Goal: Find specific page/section: Find specific page/section

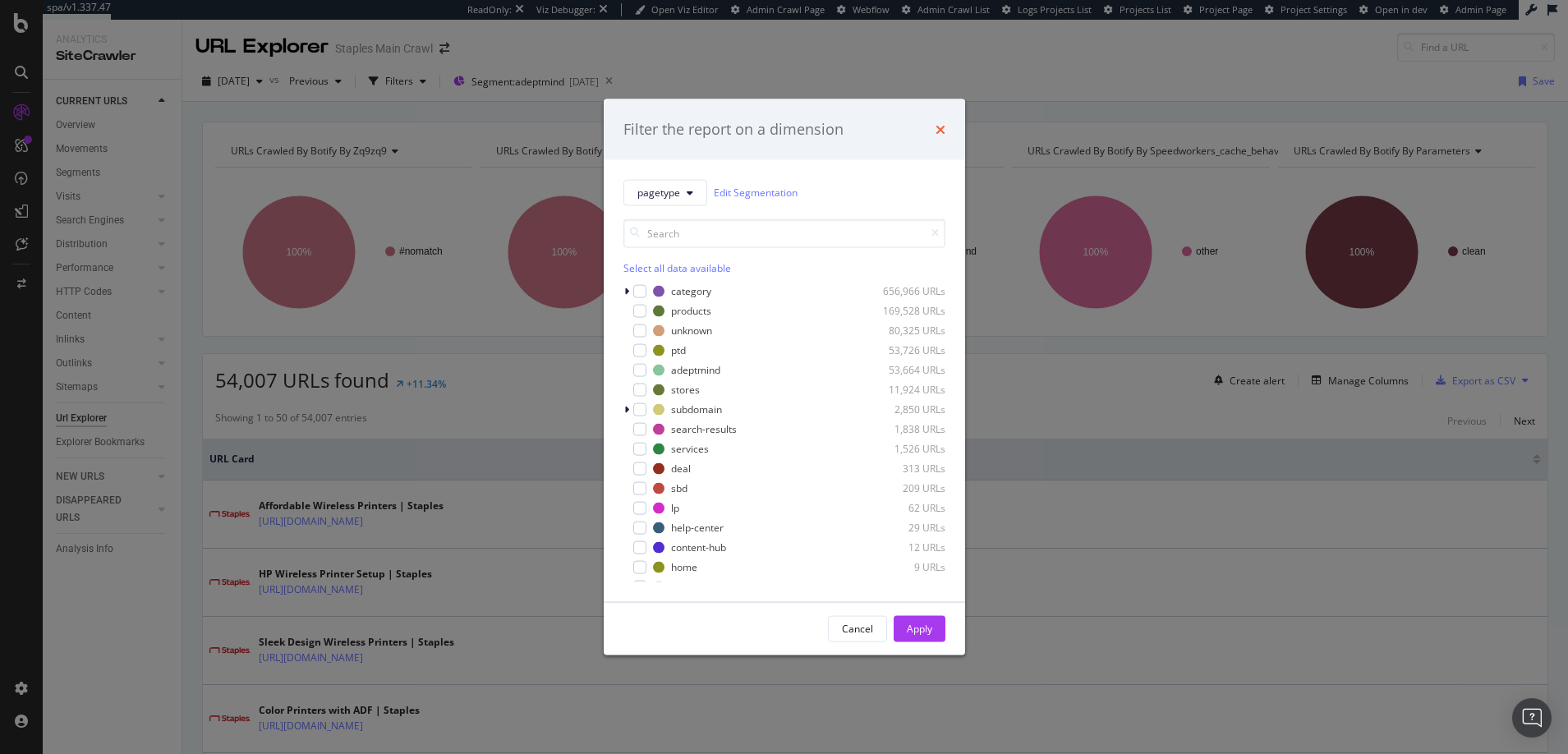
click at [941, 128] on icon "times" at bounding box center [940, 129] width 10 height 13
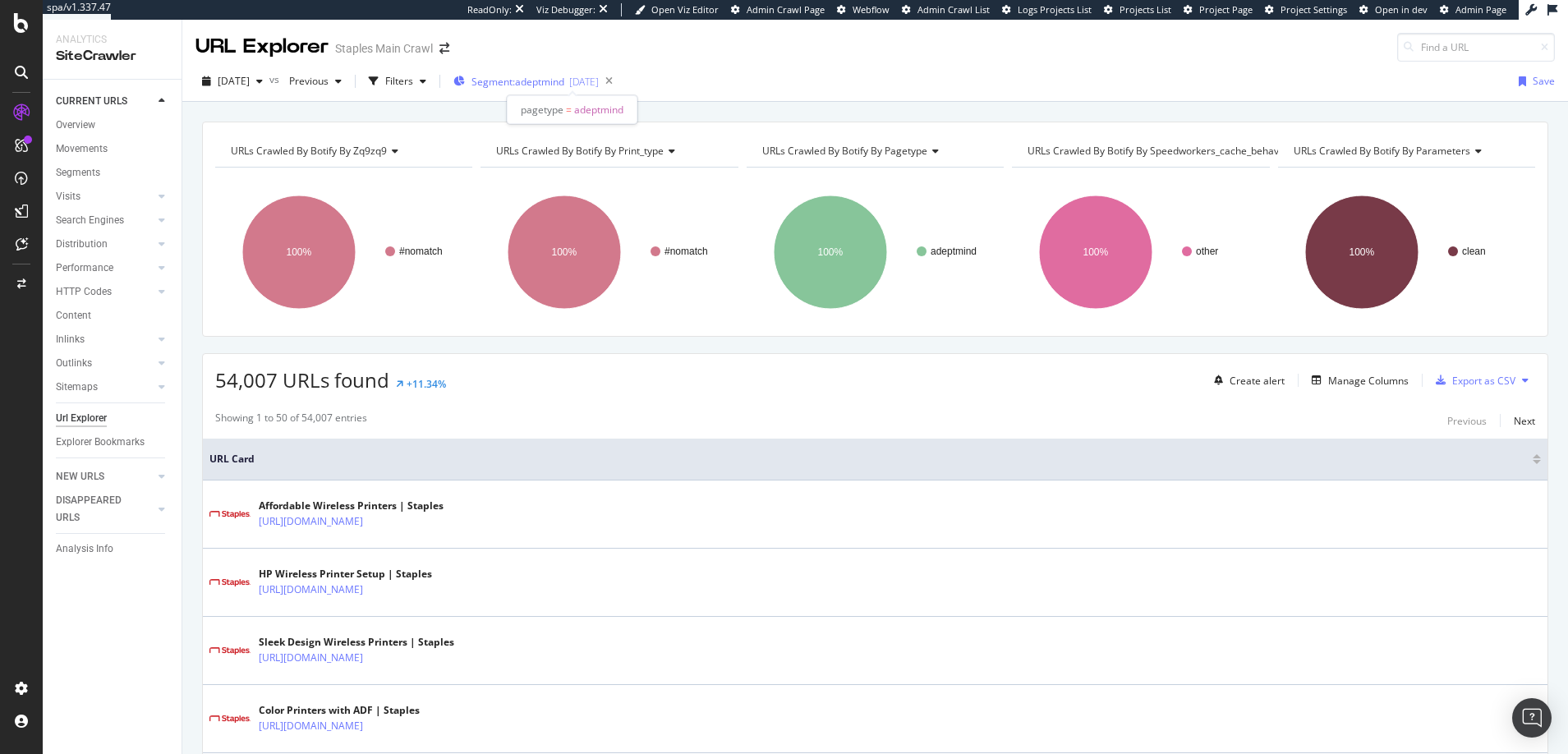
click at [564, 81] on span "Segment: adeptmind" at bounding box center [518, 81] width 93 height 14
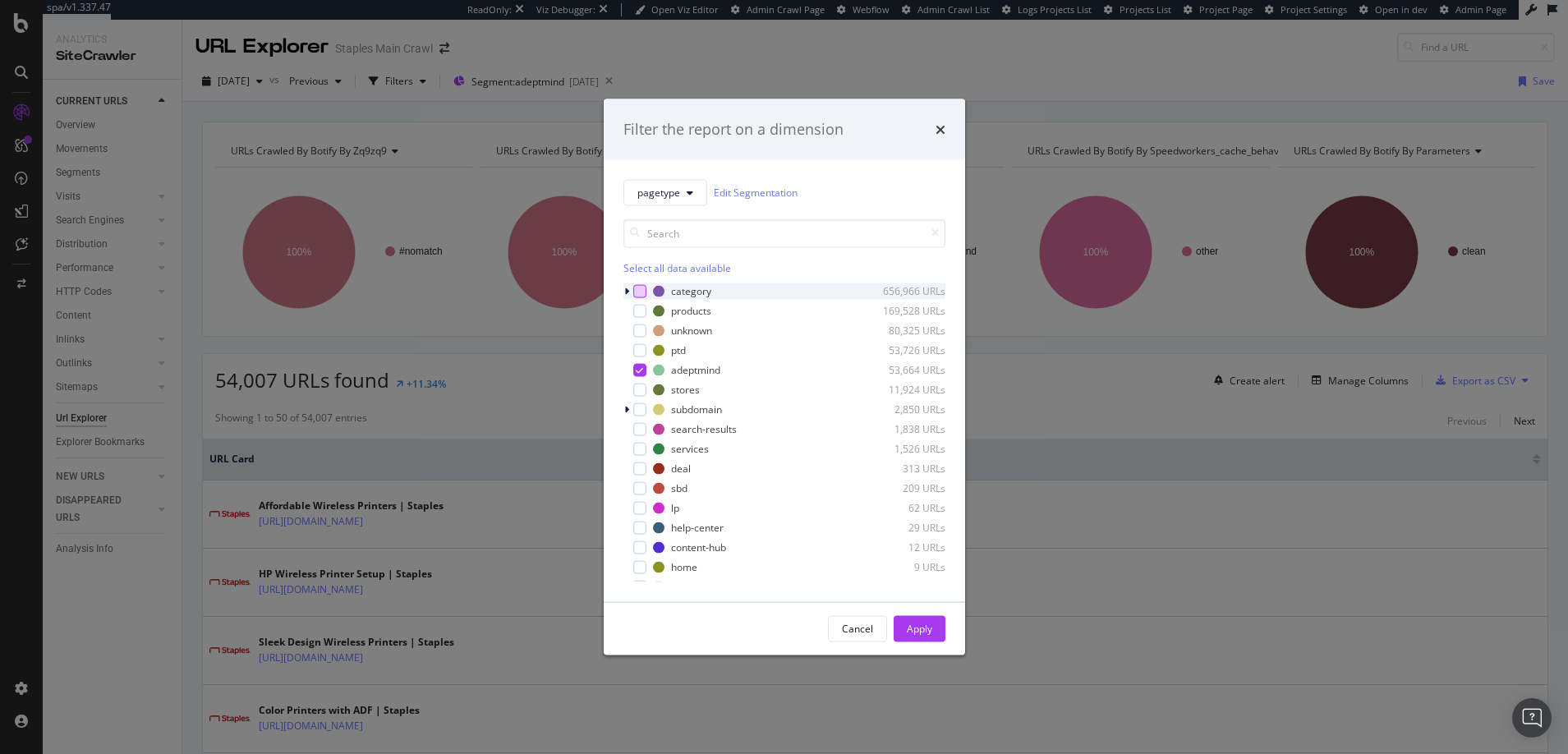
click at [640, 290] on div "modal" at bounding box center [640, 290] width 13 height 13
click at [640, 368] on icon "modal" at bounding box center [640, 369] width 7 height 8
click at [640, 309] on div "modal" at bounding box center [640, 310] width 13 height 13
click at [919, 628] on div "Apply" at bounding box center [919, 629] width 25 height 14
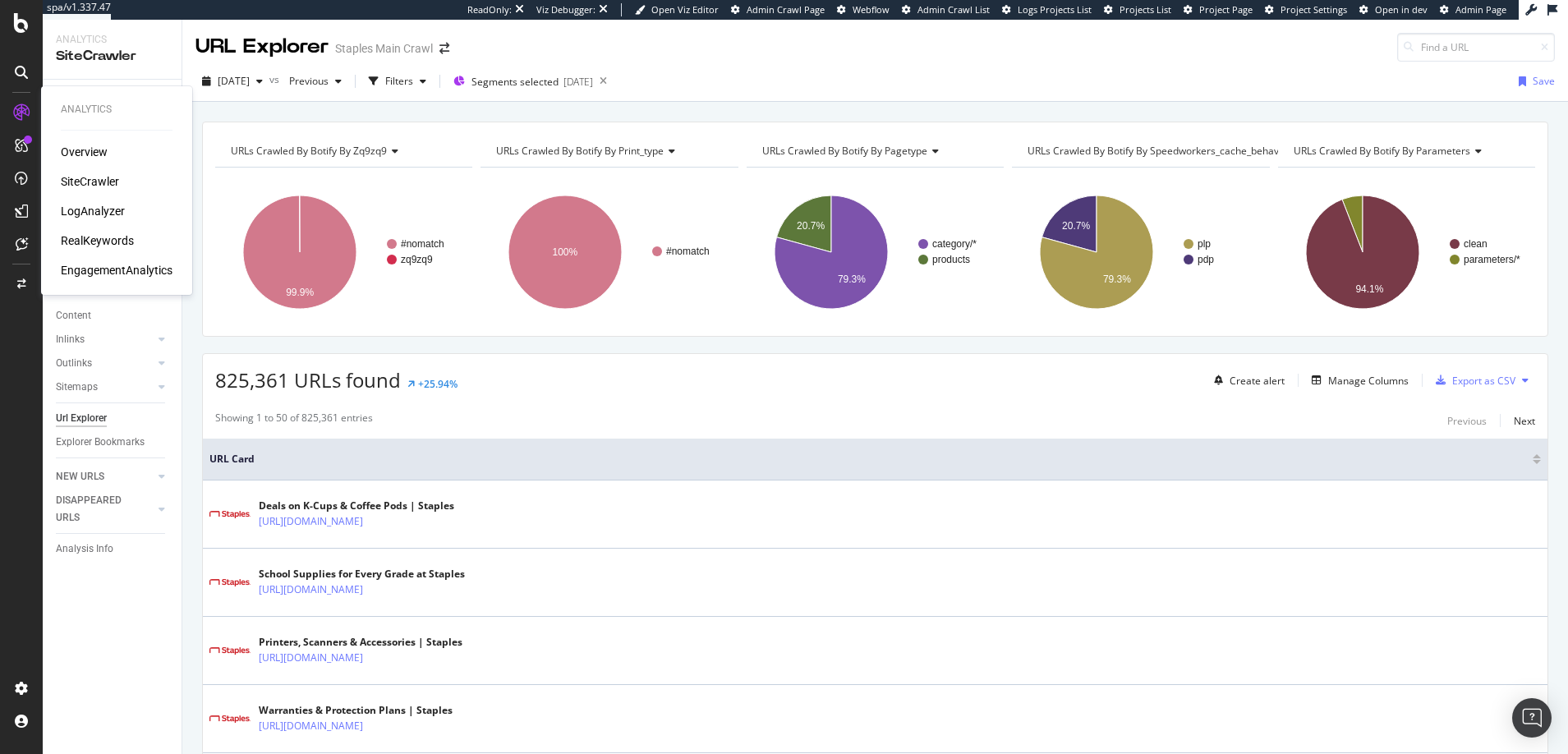
click at [100, 180] on div "SiteCrawler" at bounding box center [89, 181] width 59 height 17
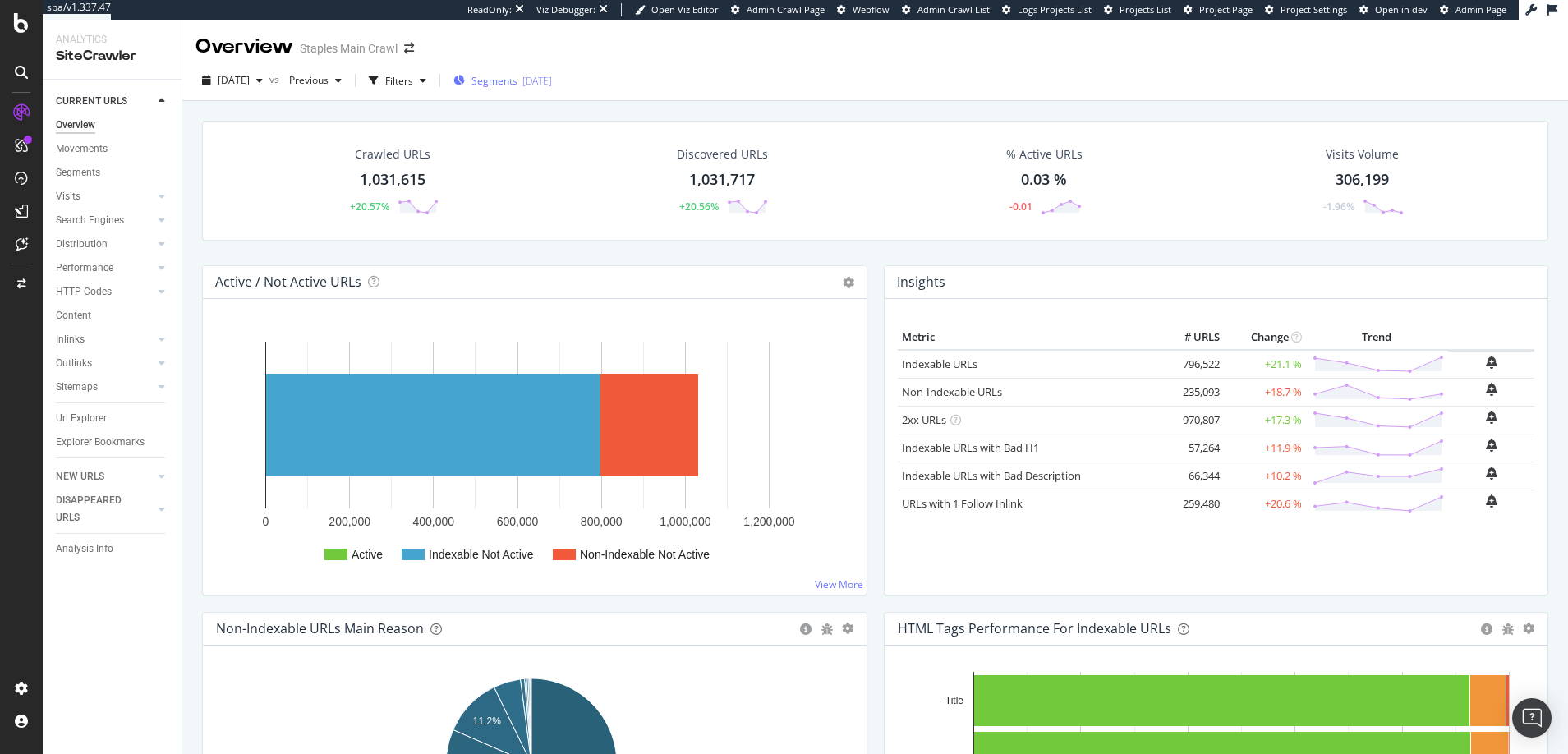
click at [517, 79] on span "Segments" at bounding box center [494, 80] width 46 height 14
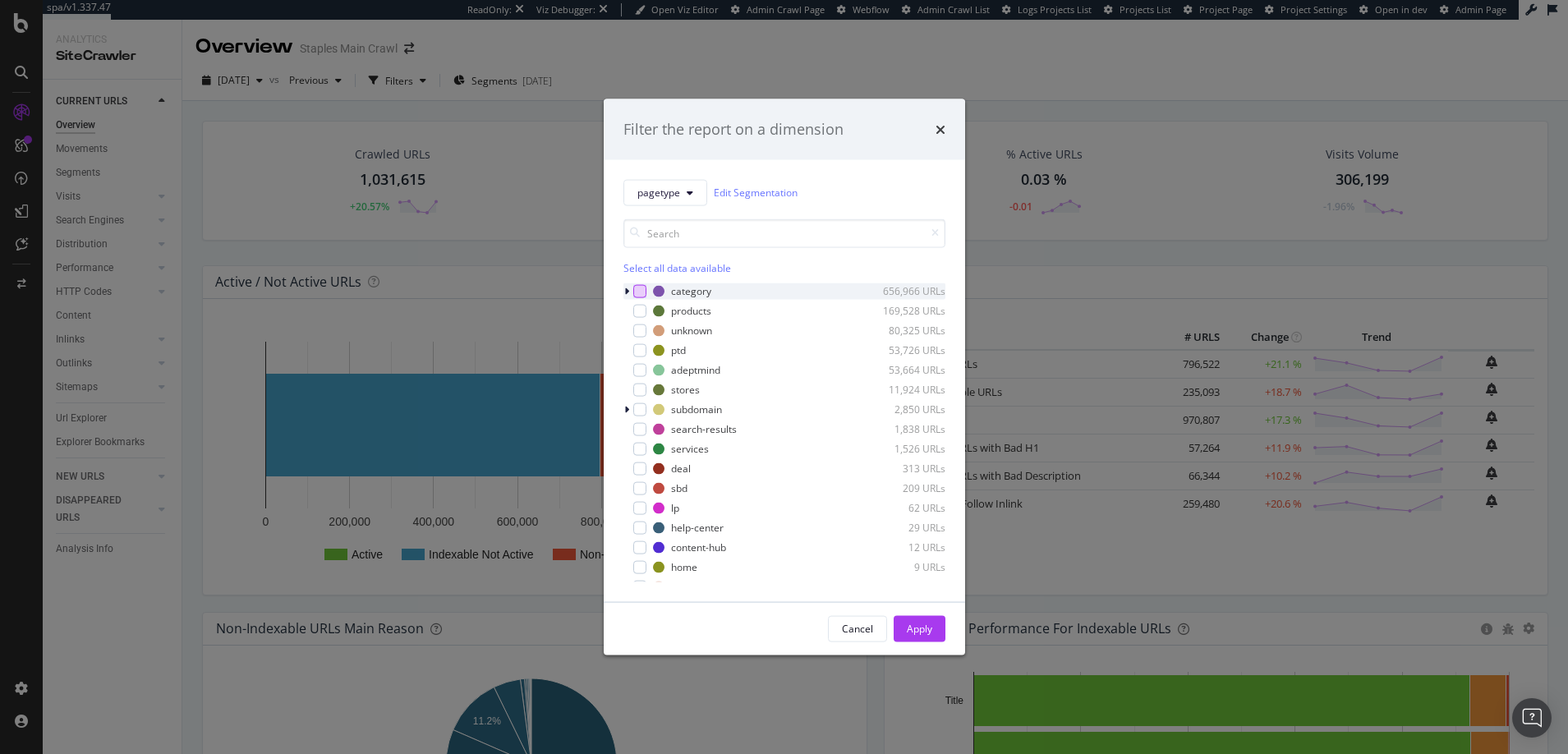
click at [639, 290] on div "modal" at bounding box center [640, 290] width 13 height 13
click at [639, 311] on div "modal" at bounding box center [640, 310] width 13 height 13
click at [917, 627] on div "Apply" at bounding box center [919, 629] width 25 height 14
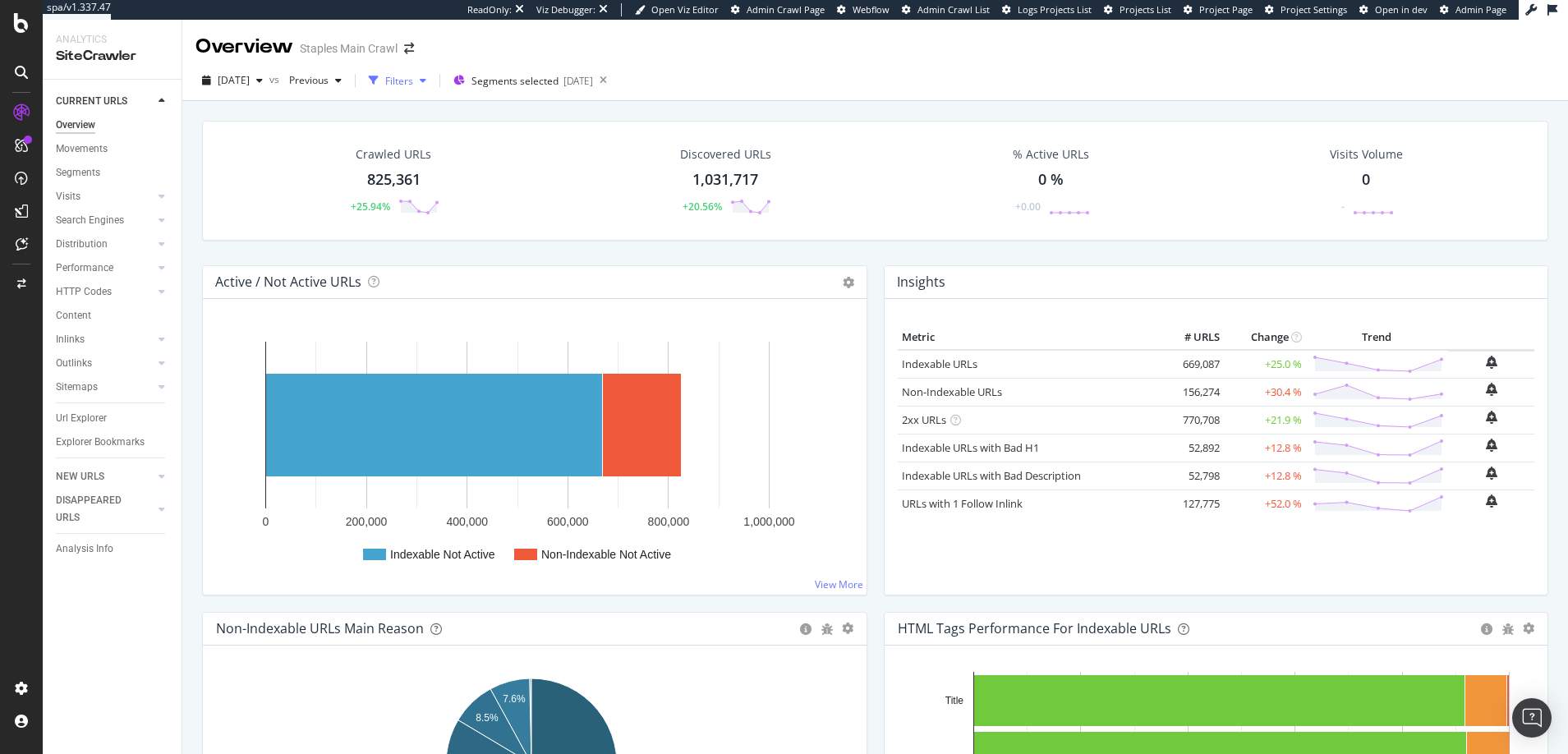
click at [413, 79] on div "Filters" at bounding box center [399, 80] width 28 height 14
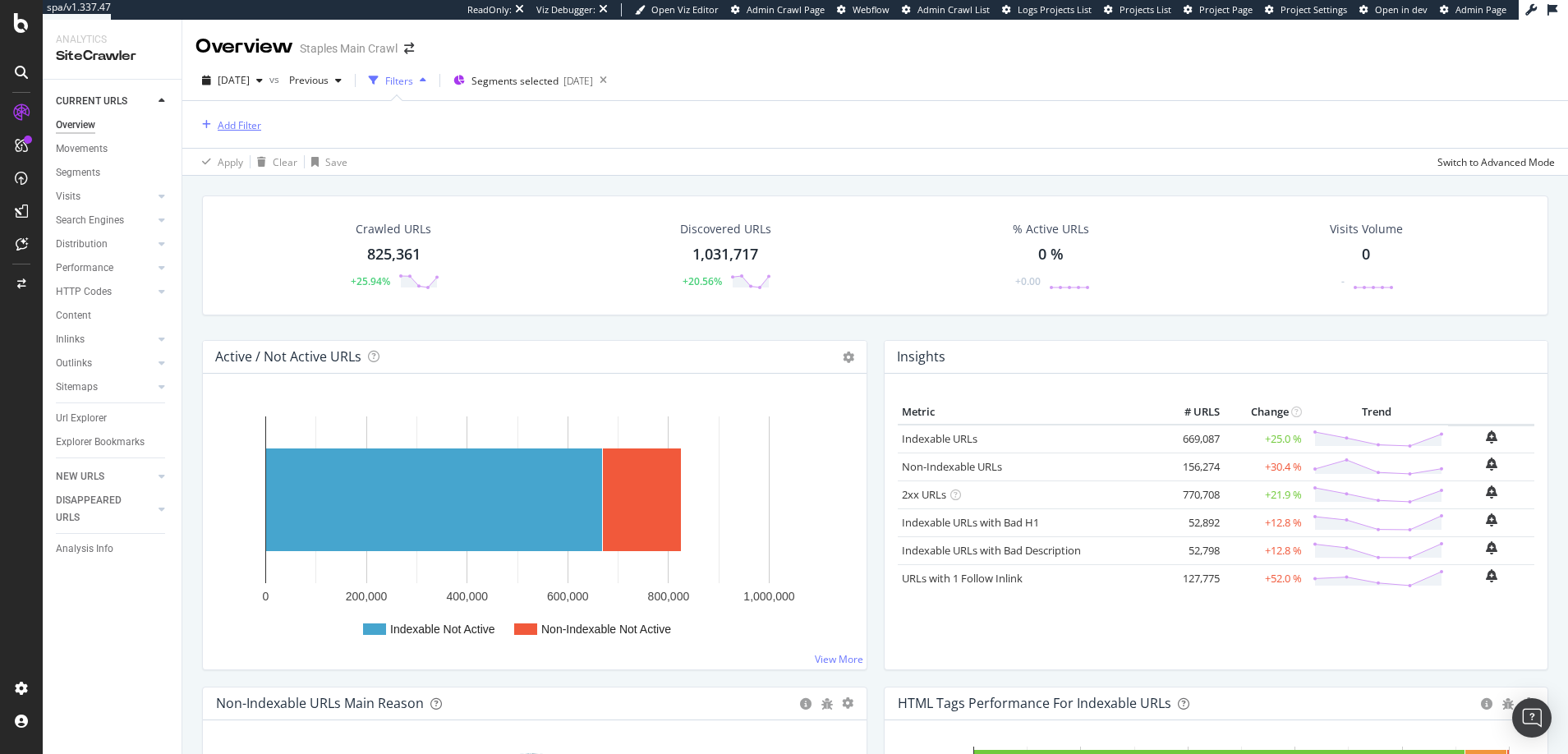
click at [248, 126] on div "Add Filter" at bounding box center [240, 125] width 44 height 14
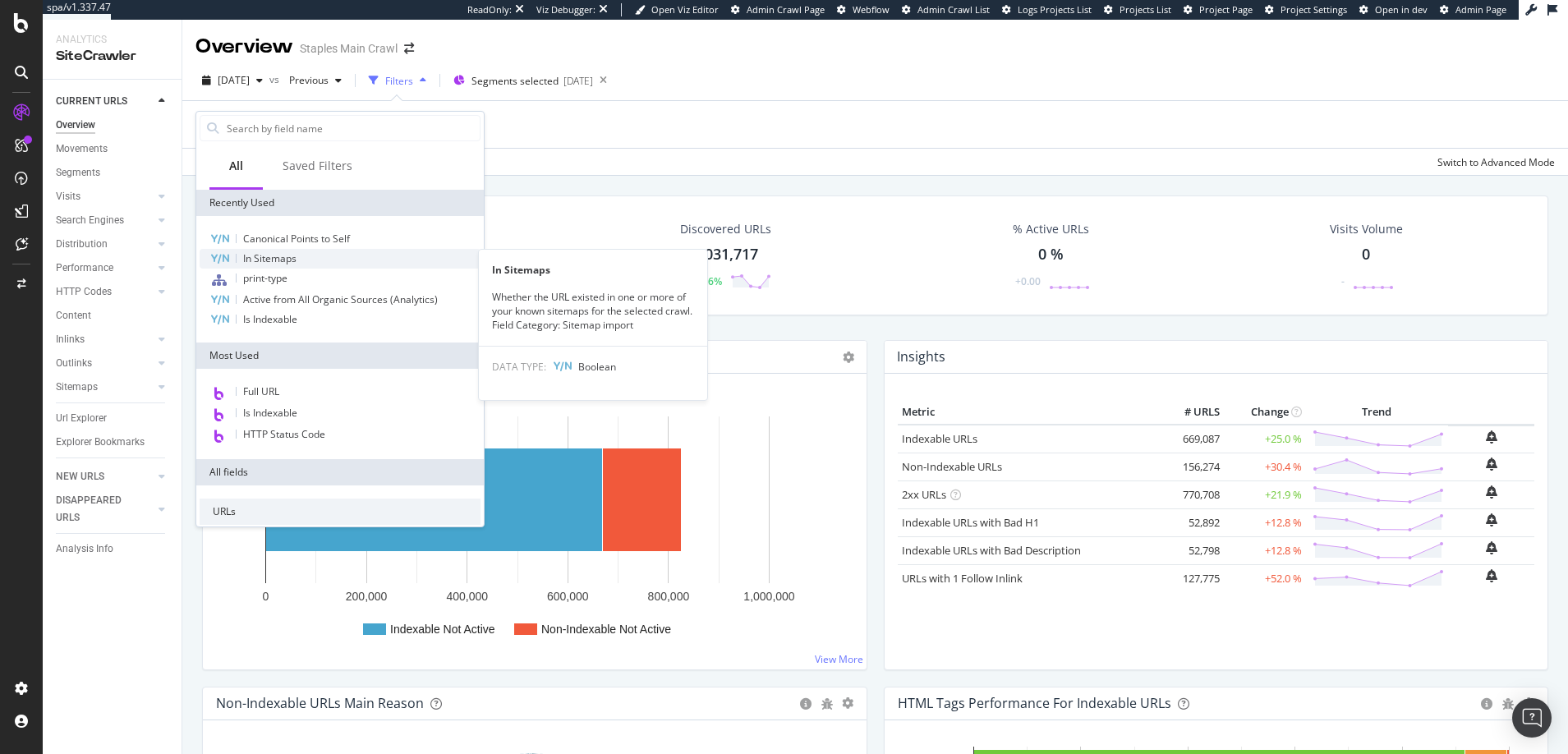
click at [264, 259] on span "In Sitemaps" at bounding box center [270, 258] width 53 height 14
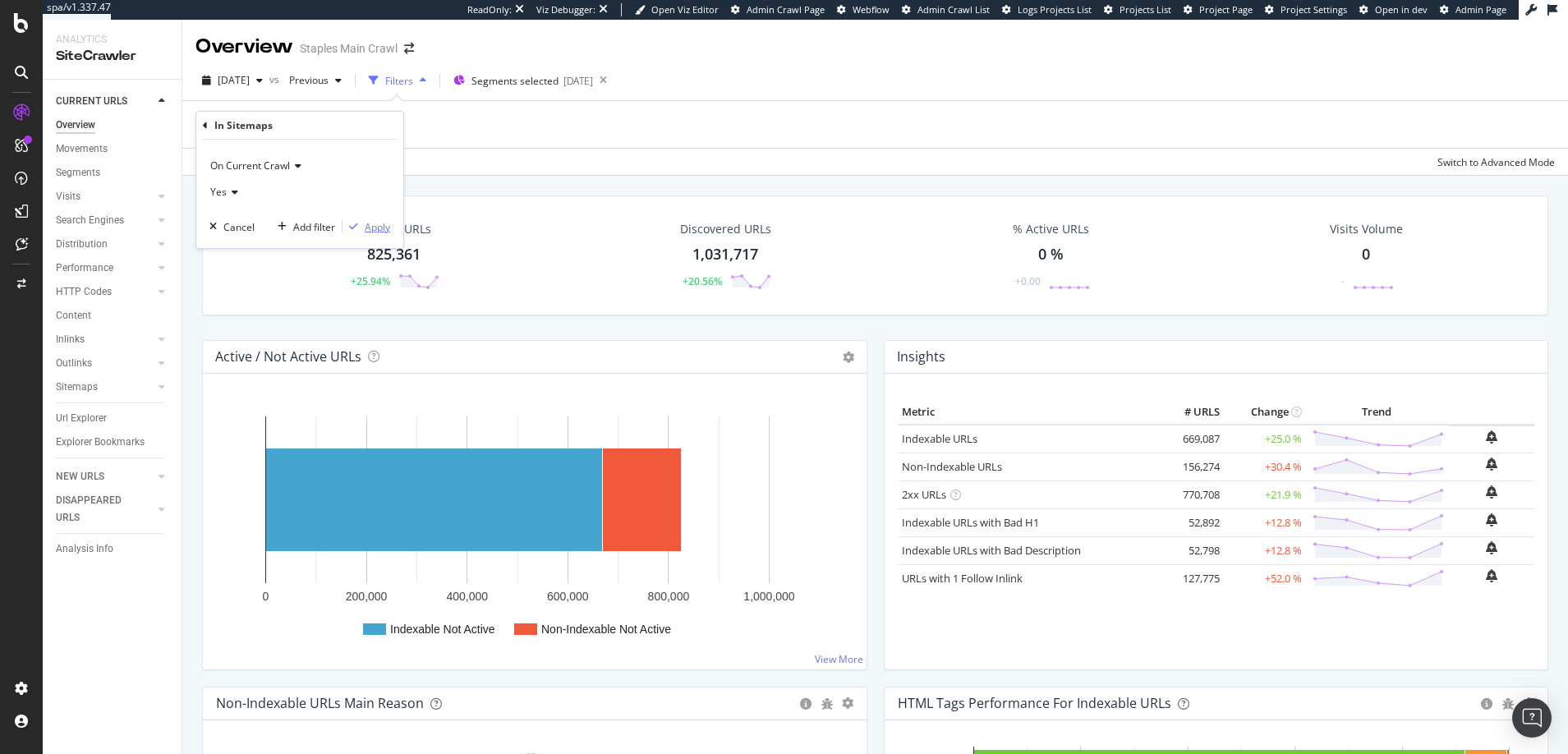
click at [375, 230] on div "Apply" at bounding box center [377, 227] width 25 height 14
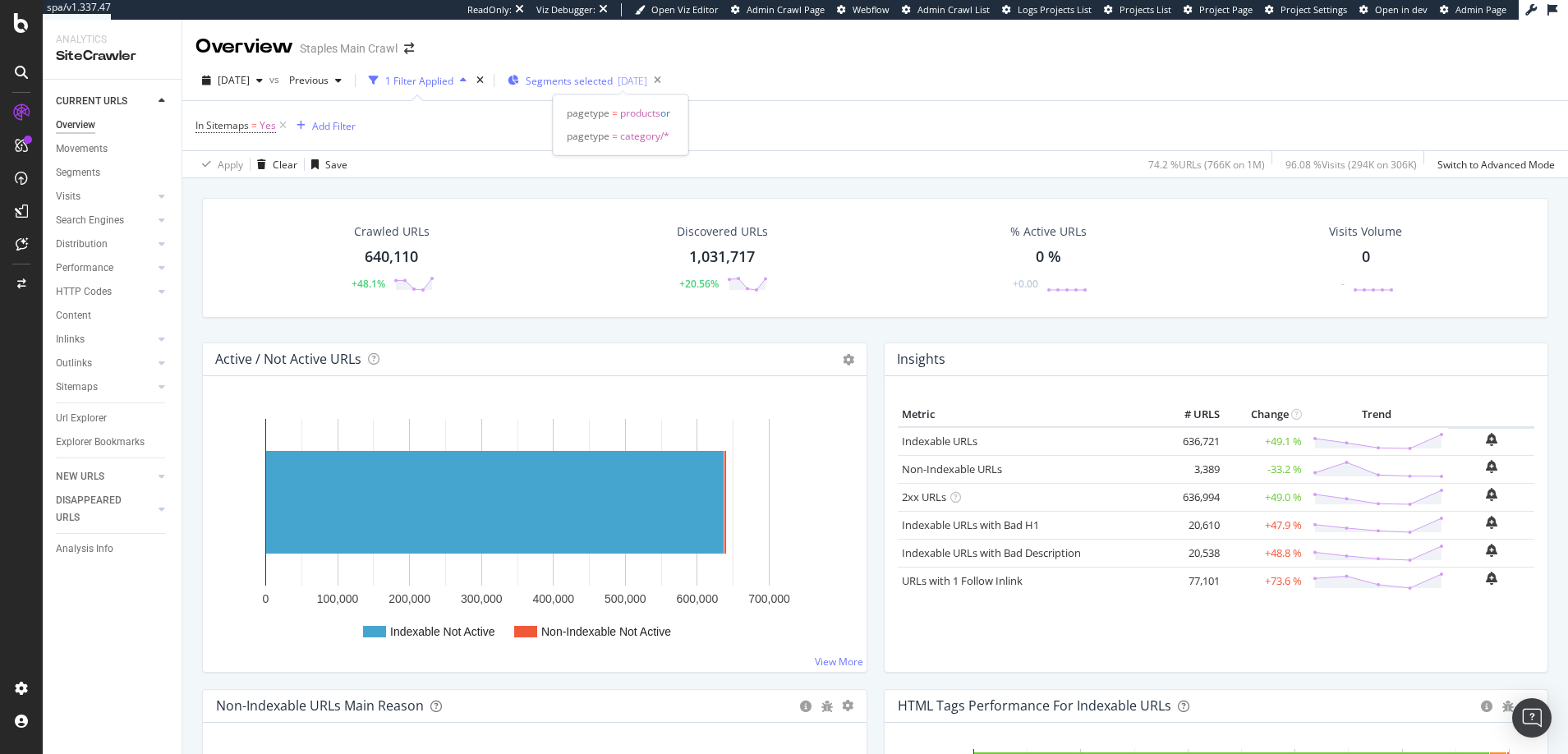
click at [612, 81] on span "Segments selected" at bounding box center [570, 80] width 88 height 14
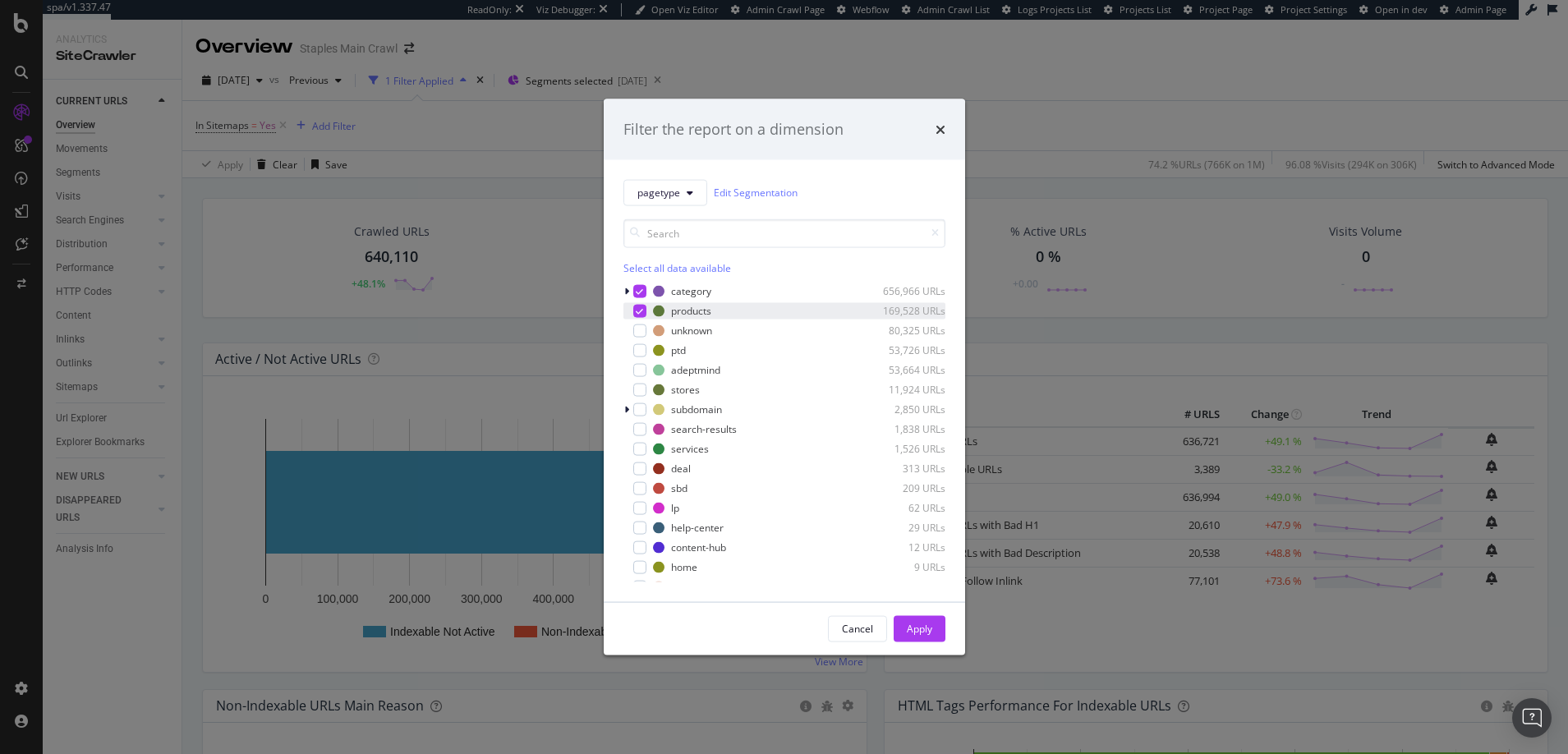
click at [639, 307] on icon "modal" at bounding box center [640, 310] width 7 height 8
click at [639, 292] on icon "modal" at bounding box center [640, 290] width 7 height 8
click at [920, 632] on div "Apply" at bounding box center [919, 629] width 25 height 14
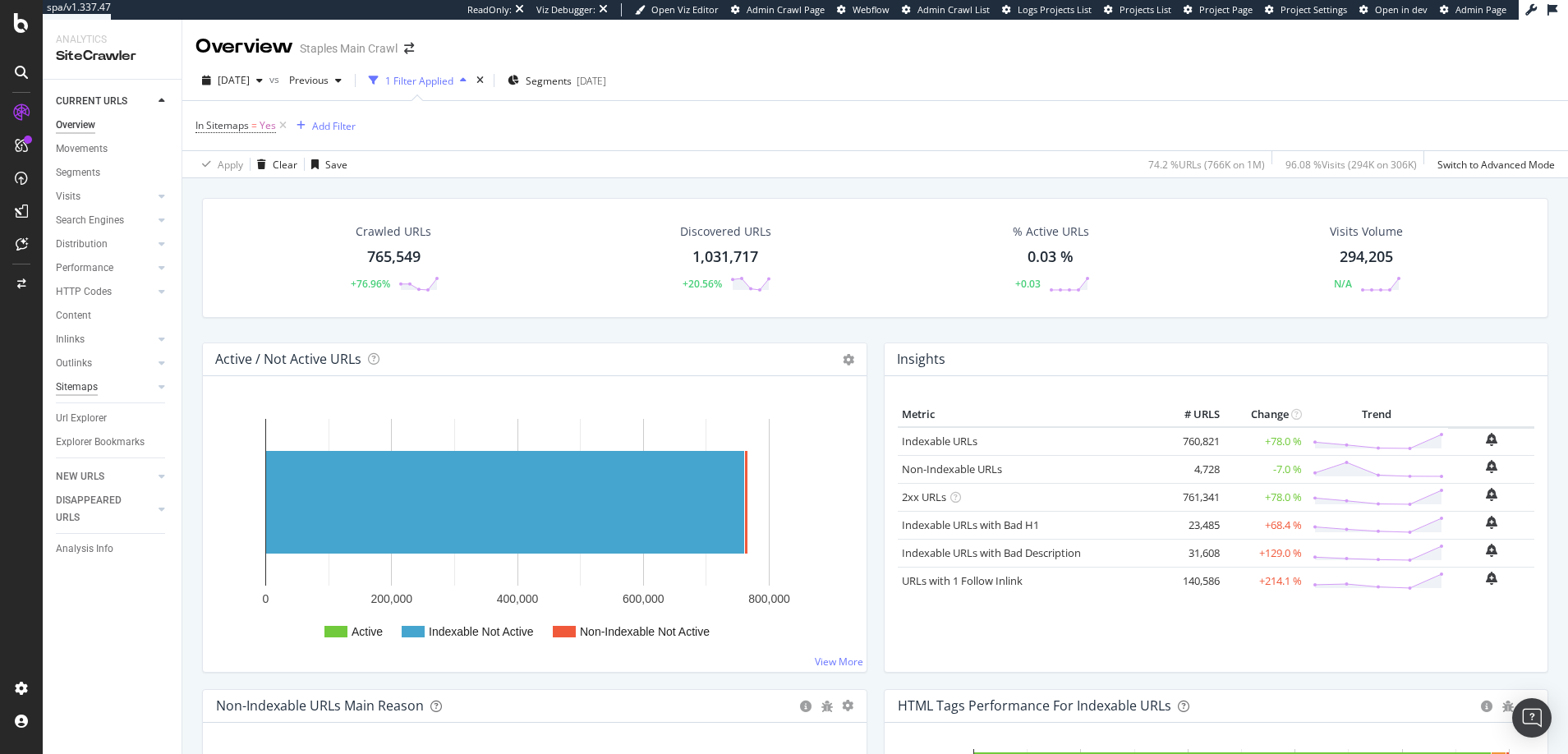
click at [78, 385] on div "Sitemaps" at bounding box center [77, 387] width 42 height 17
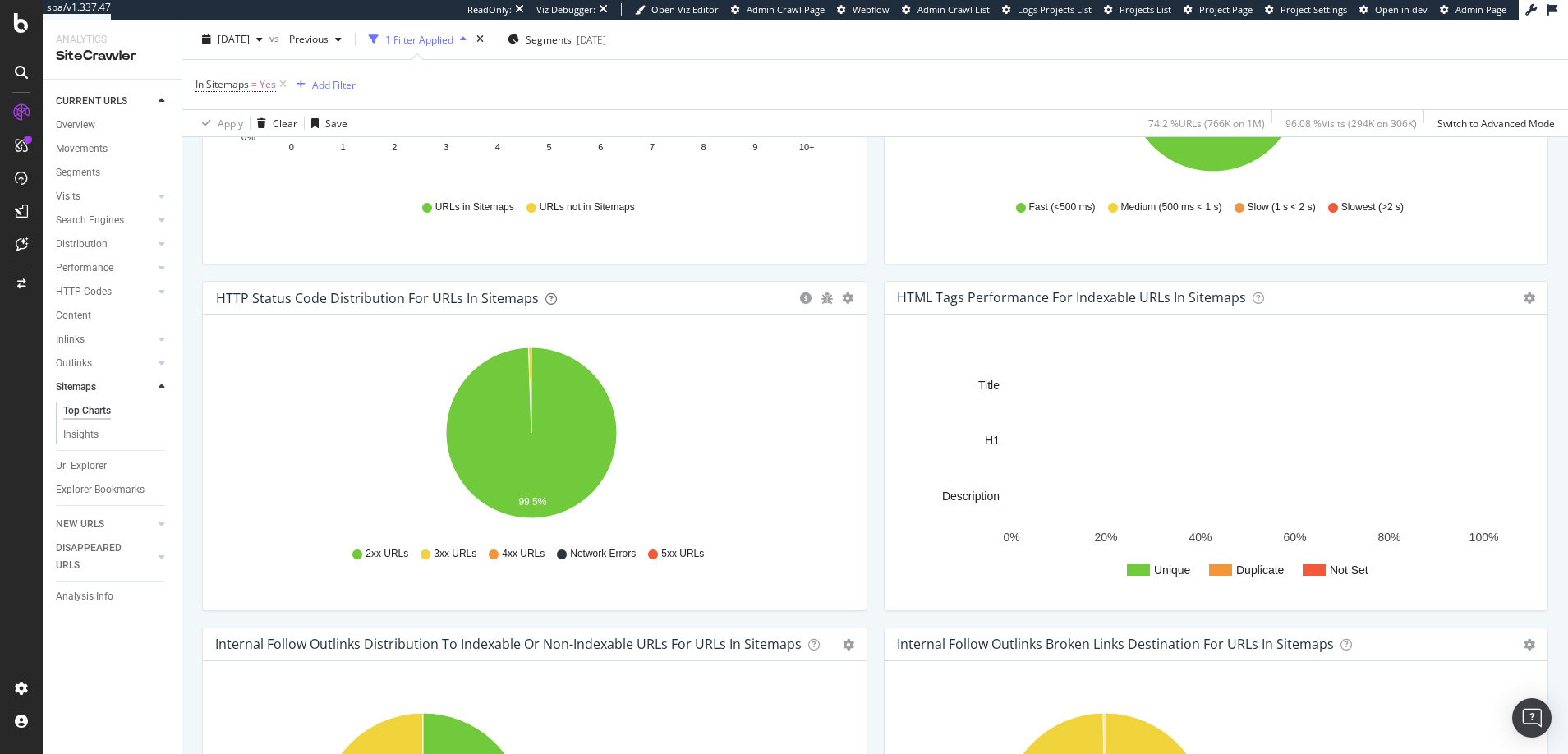
scroll to position [482, 0]
